Goal: Task Accomplishment & Management: Use online tool/utility

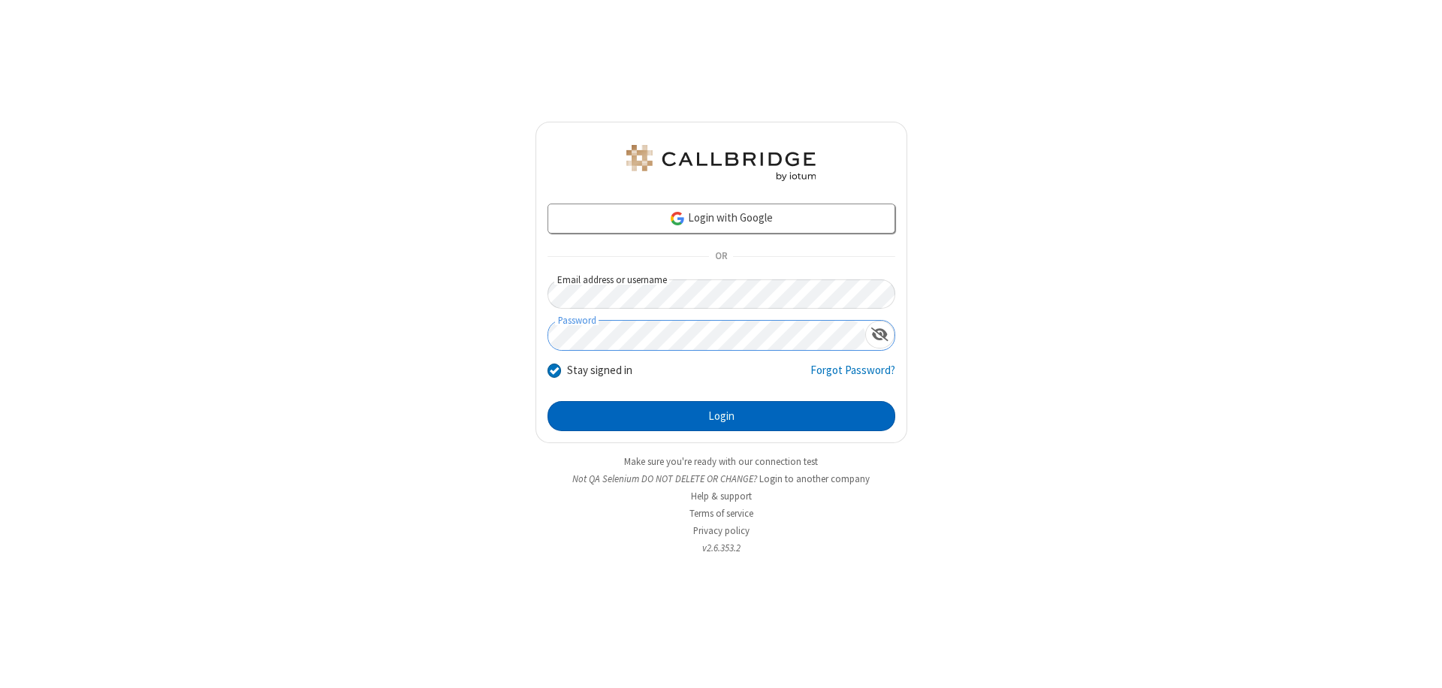
click at [721, 416] on button "Login" at bounding box center [721, 416] width 348 height 30
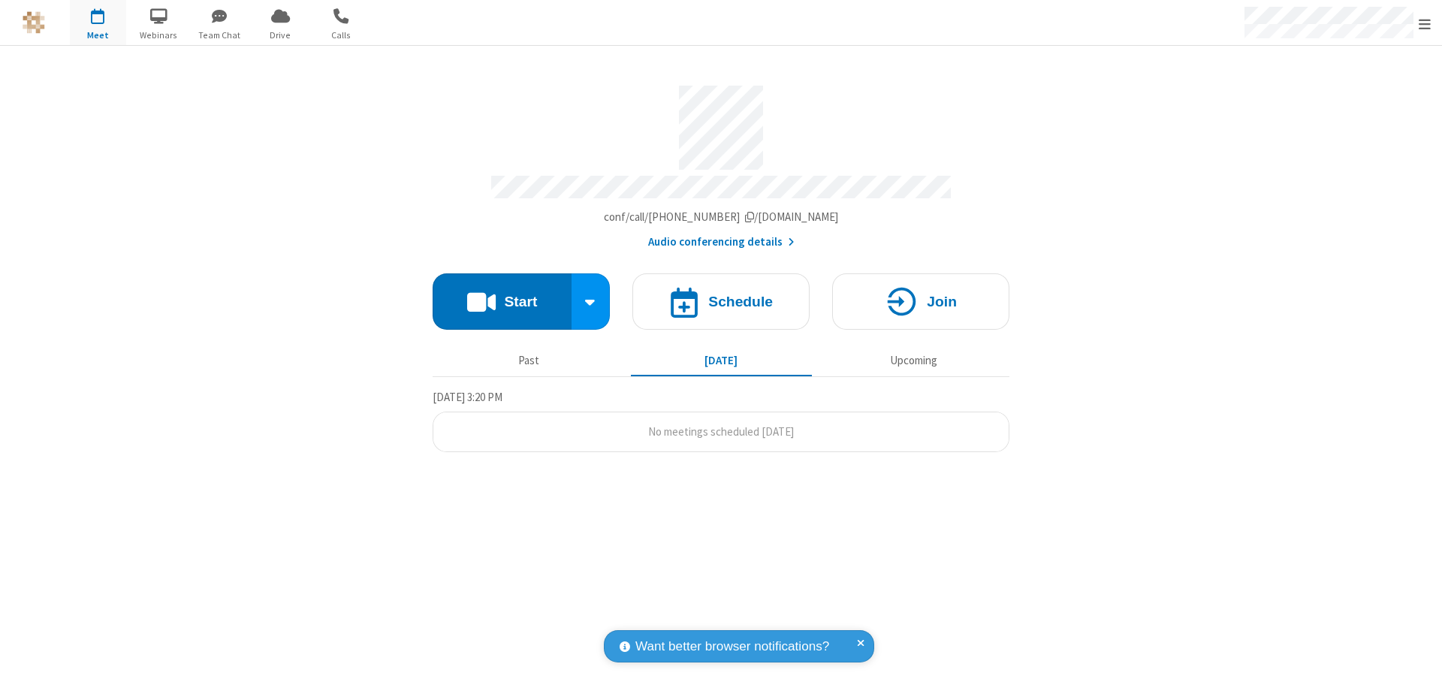
click at [502, 294] on button "Start" at bounding box center [501, 301] width 139 height 56
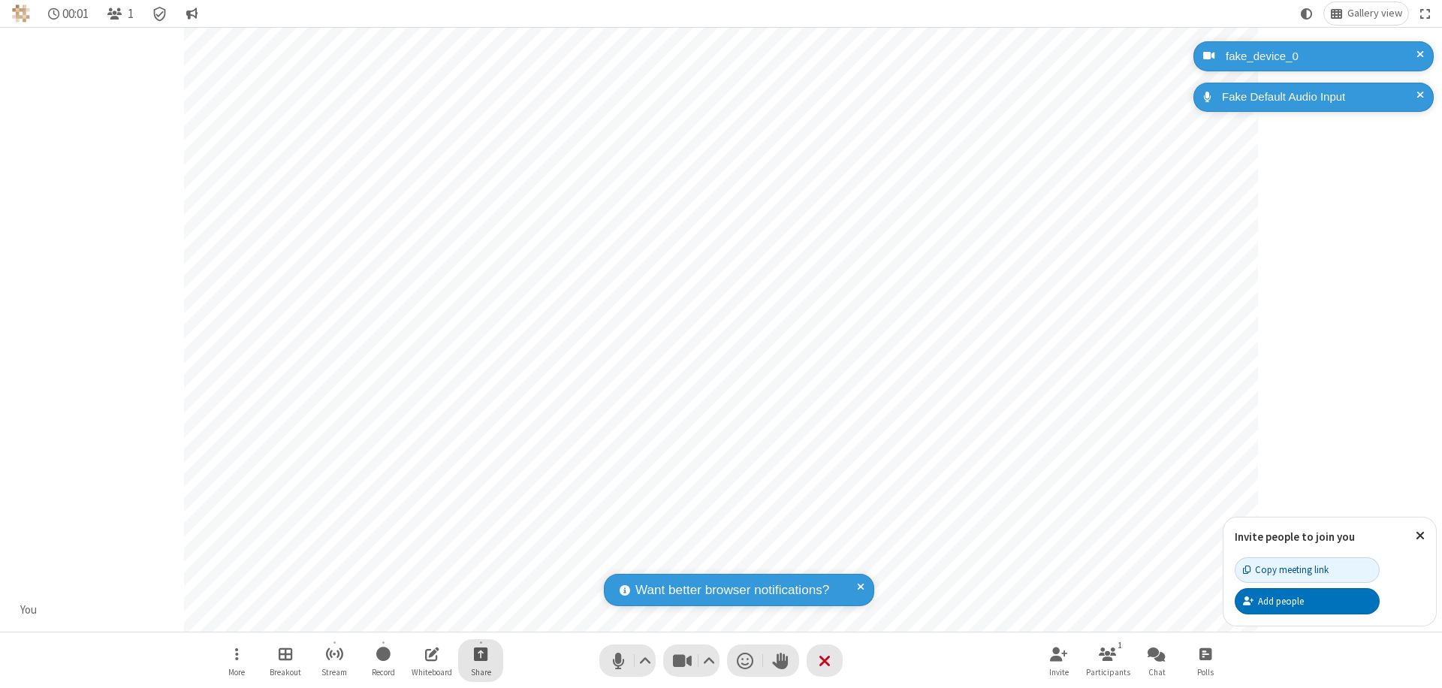
click at [481, 653] on span "Start sharing" at bounding box center [481, 653] width 14 height 19
click at [420, 591] on span "Present files & media" at bounding box center [419, 591] width 17 height 13
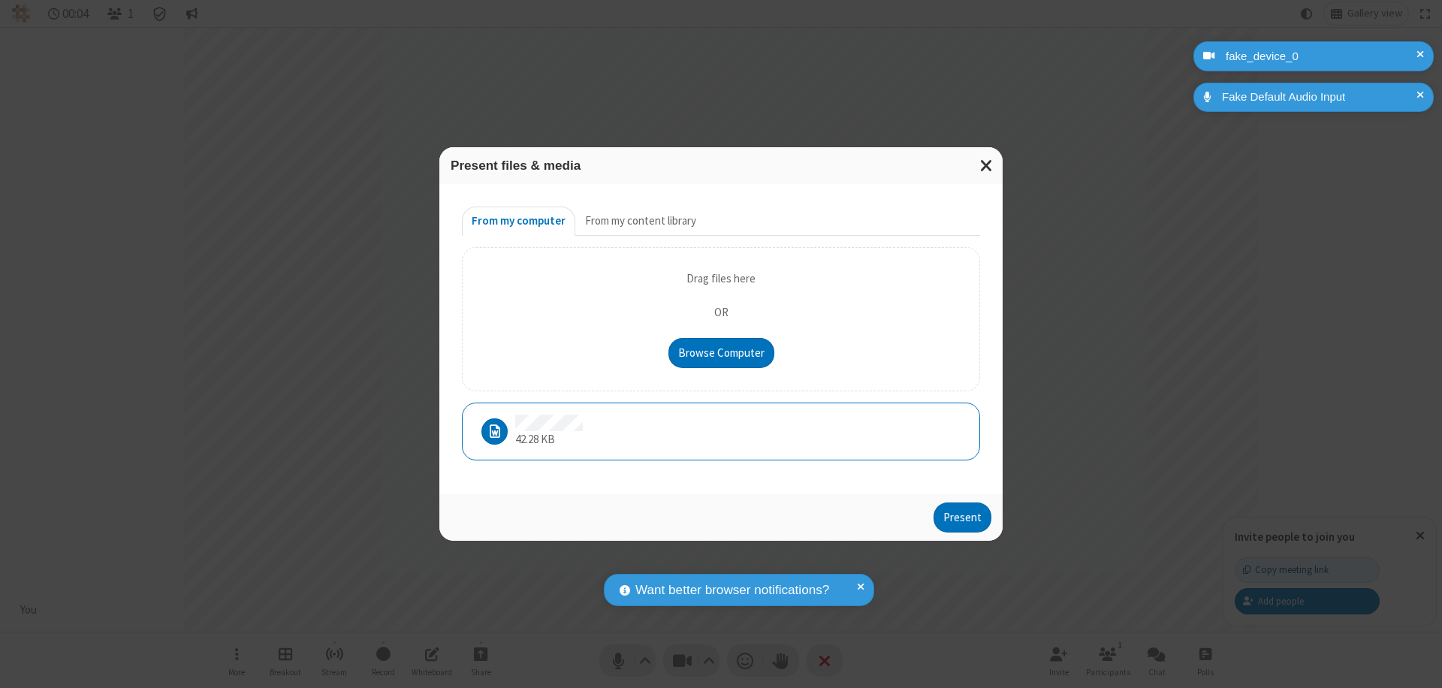
click at [963, 517] on button "Present" at bounding box center [962, 517] width 58 height 30
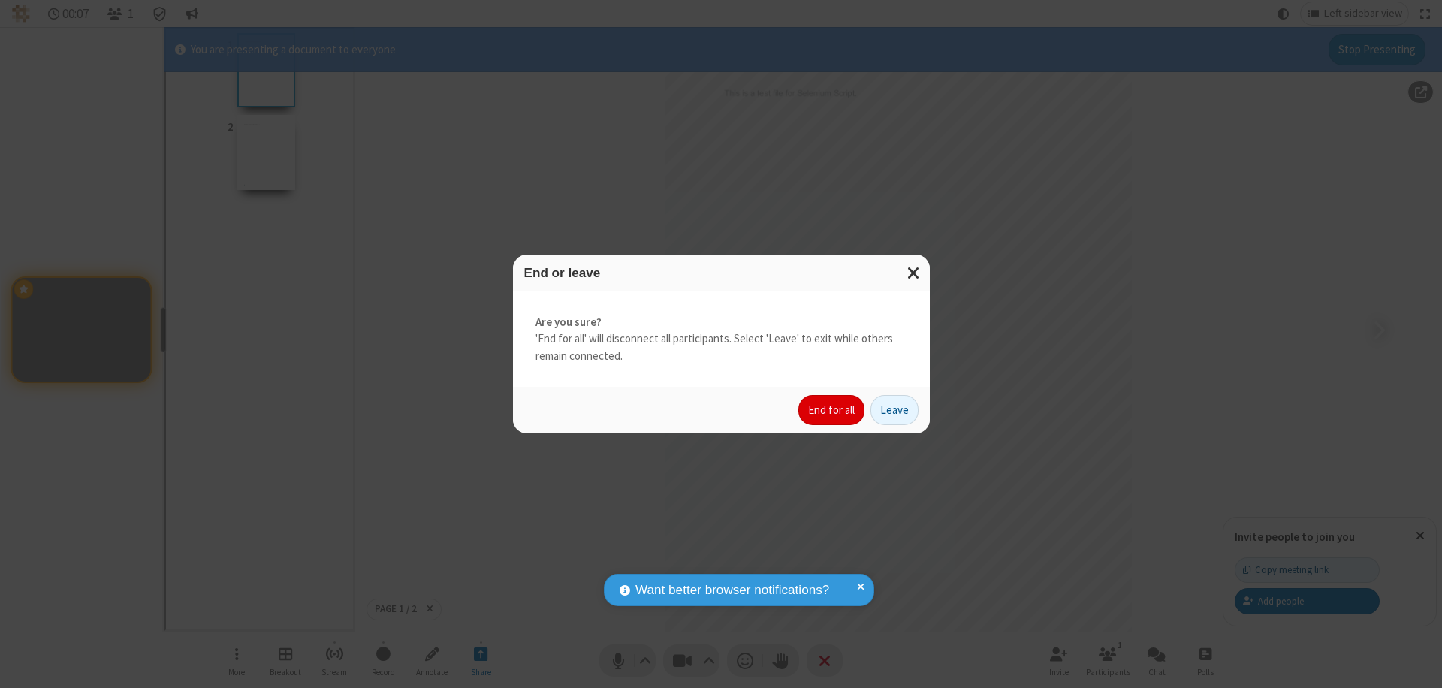
click at [832, 410] on button "End for all" at bounding box center [831, 410] width 66 height 30
